Goal: Navigation & Orientation: Find specific page/section

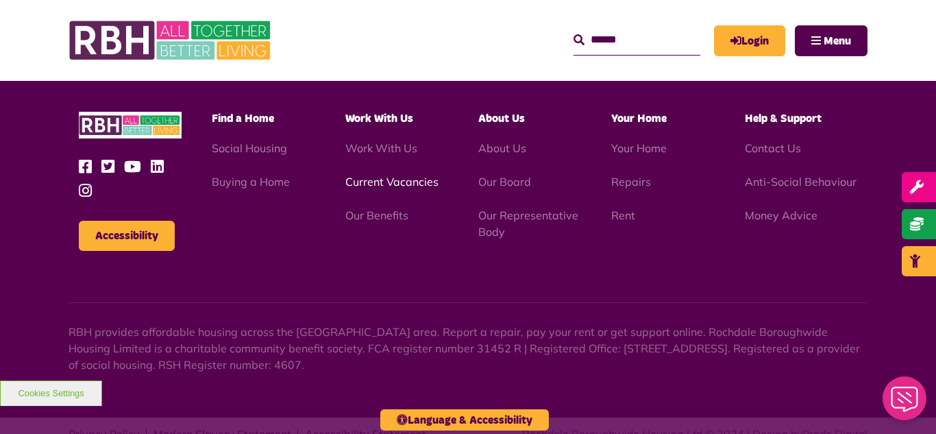
scroll to position [3978, 0]
click at [390, 175] on link "Current Vacancies" at bounding box center [391, 182] width 93 height 14
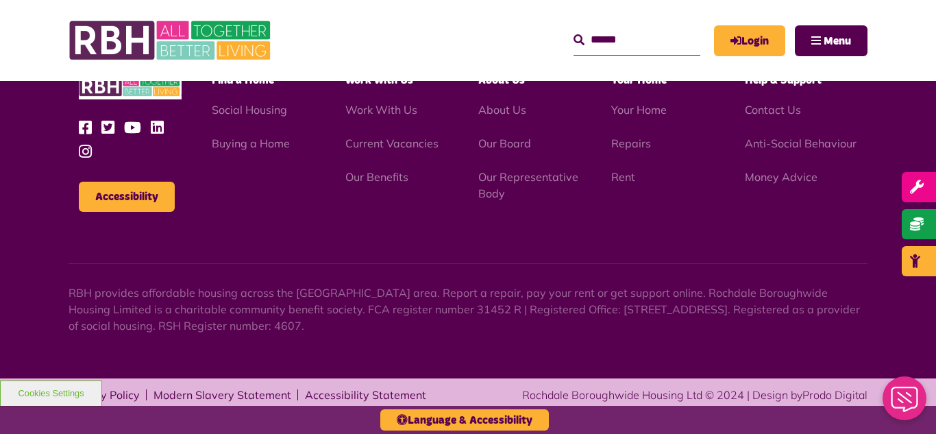
scroll to position [2264, 0]
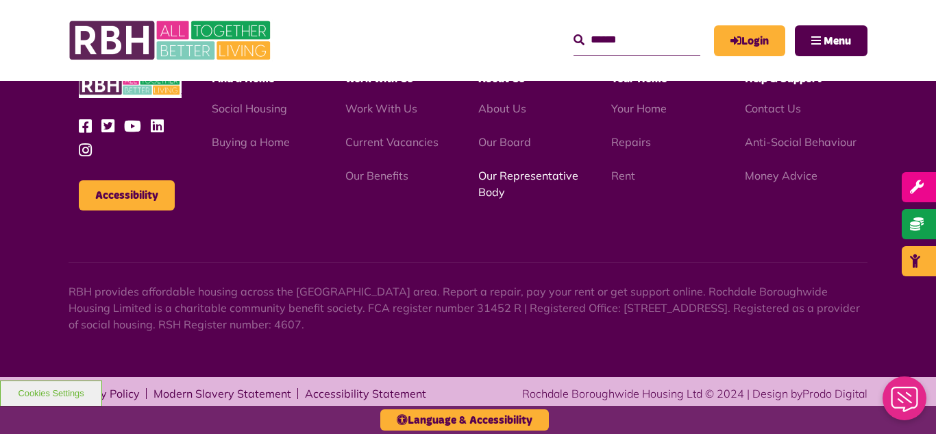
click at [526, 177] on link "Our Representative Body" at bounding box center [528, 184] width 100 height 30
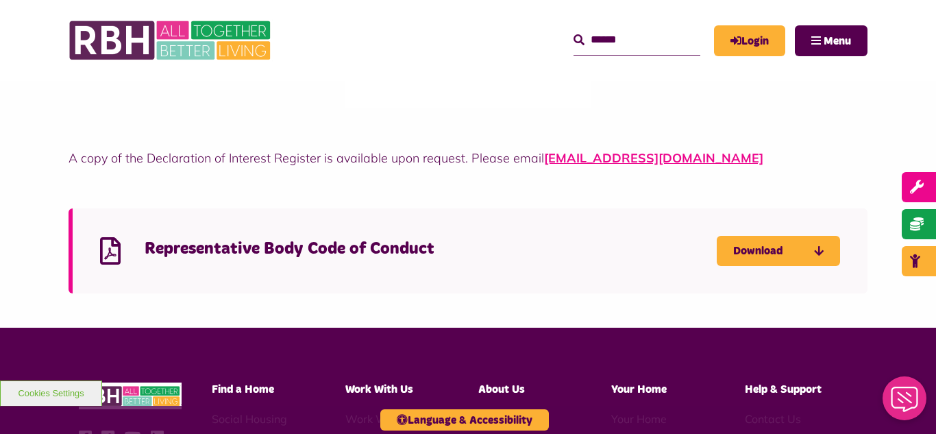
scroll to position [3727, 0]
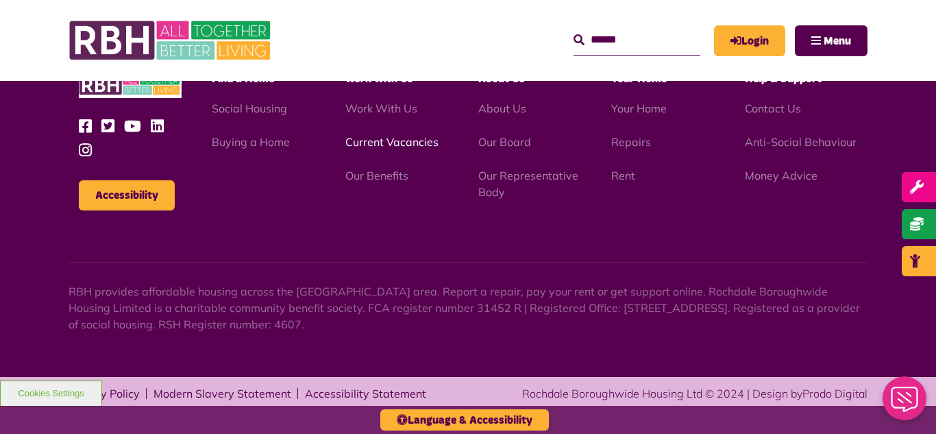
click at [371, 141] on link "Current Vacancies" at bounding box center [391, 142] width 93 height 14
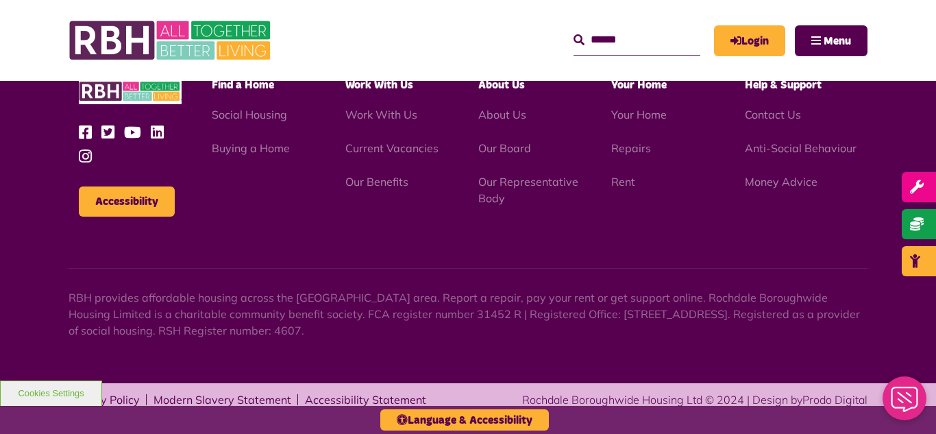
scroll to position [2264, 0]
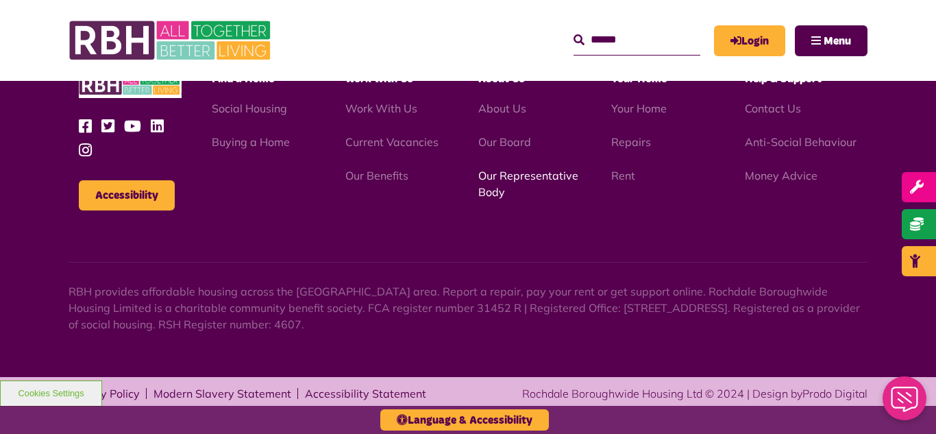
click at [510, 178] on link "Our Representative Body" at bounding box center [528, 184] width 100 height 30
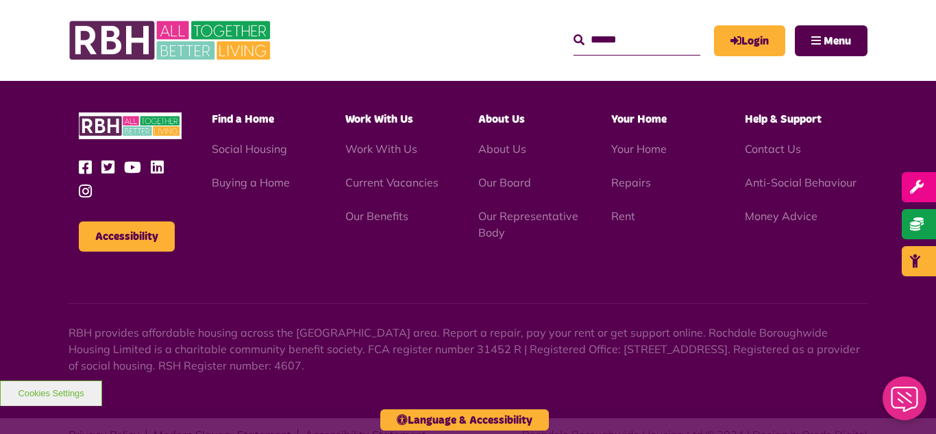
scroll to position [3978, 0]
